Goal: Navigation & Orientation: Go to known website

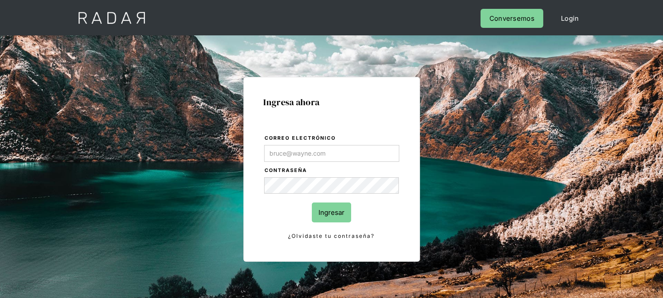
type input "kinta.morioka@monnetpayments.com"
click at [324, 215] on input "Ingresar" at bounding box center [331, 212] width 39 height 20
